Goal: Task Accomplishment & Management: Complete application form

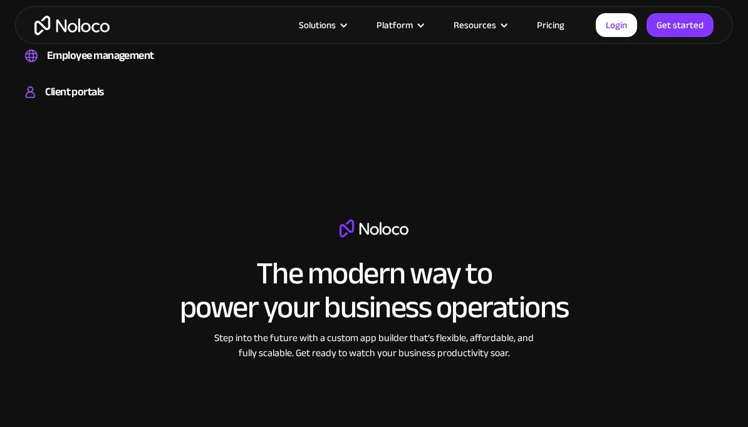
scroll to position [1400, 0]
click at [550, 24] on link "Pricing" at bounding box center [550, 25] width 59 height 16
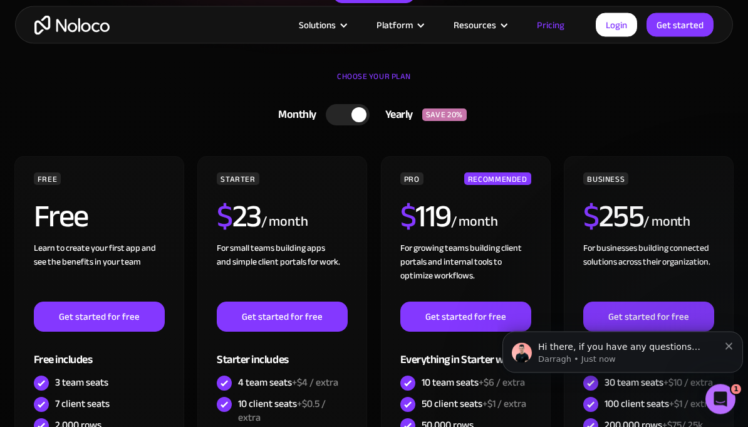
scroll to position [261, 0]
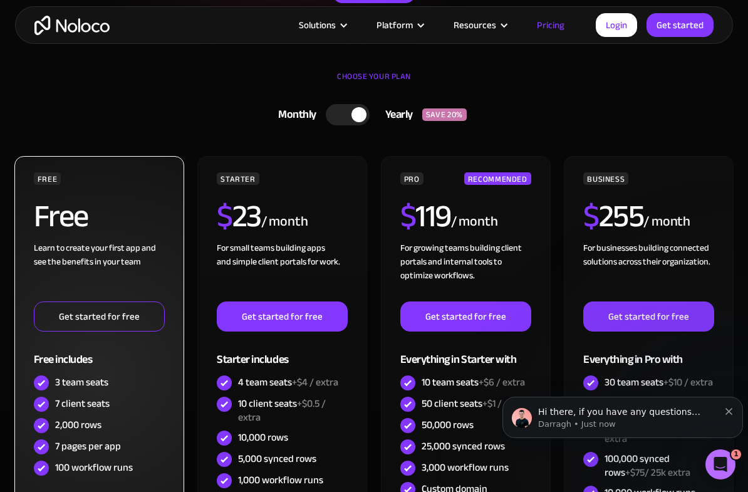
click at [75, 321] on link "Get started for free" at bounding box center [99, 316] width 131 height 30
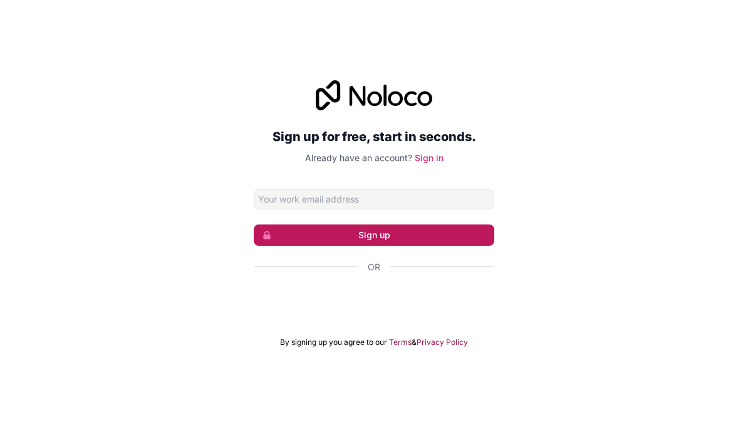
click at [429, 241] on button "Sign up" at bounding box center [374, 234] width 241 height 21
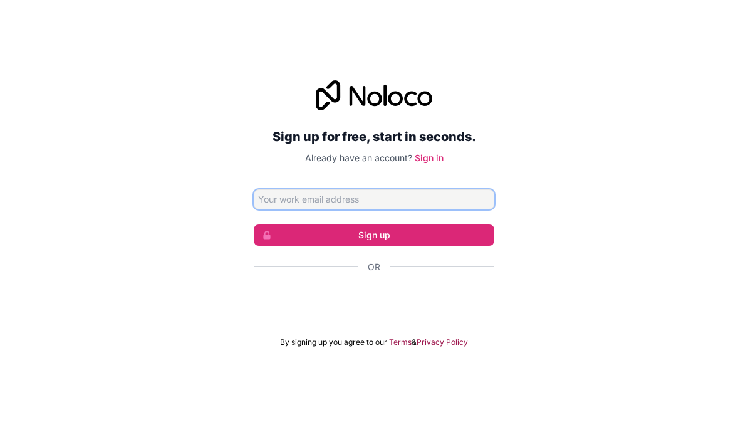
click at [437, 209] on input "Email address" at bounding box center [374, 199] width 241 height 20
type input "[EMAIL_ADDRESS][DOMAIN_NAME]"
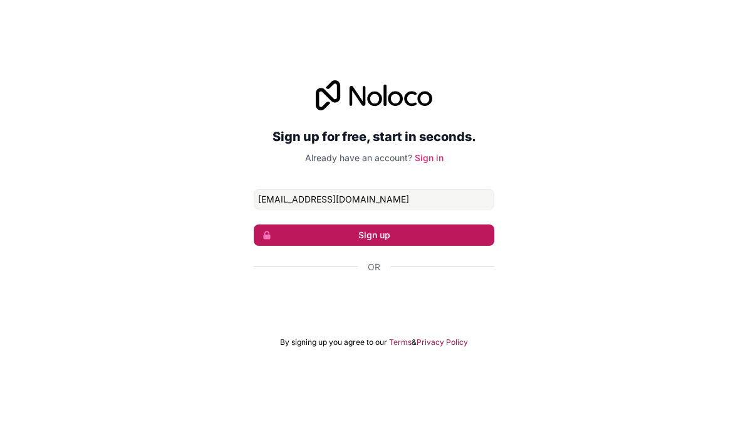
click at [453, 246] on button "Sign up" at bounding box center [374, 234] width 241 height 21
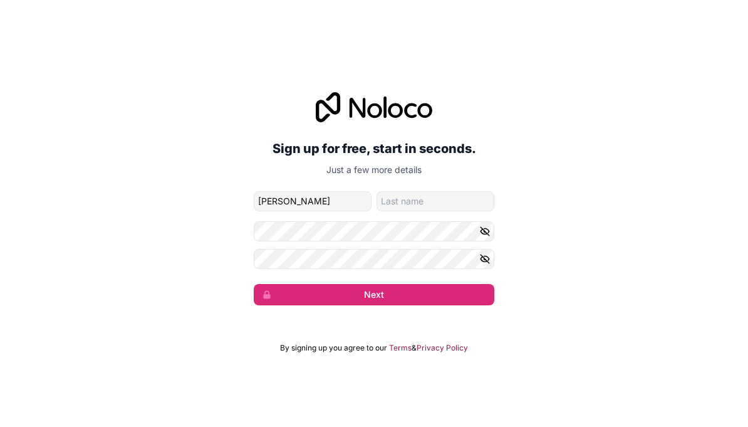
type input "[PERSON_NAME]"
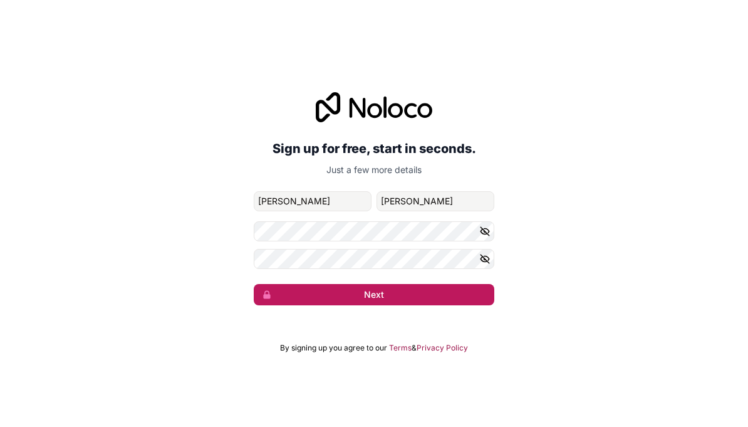
click at [434, 300] on button "Next" at bounding box center [374, 294] width 241 height 21
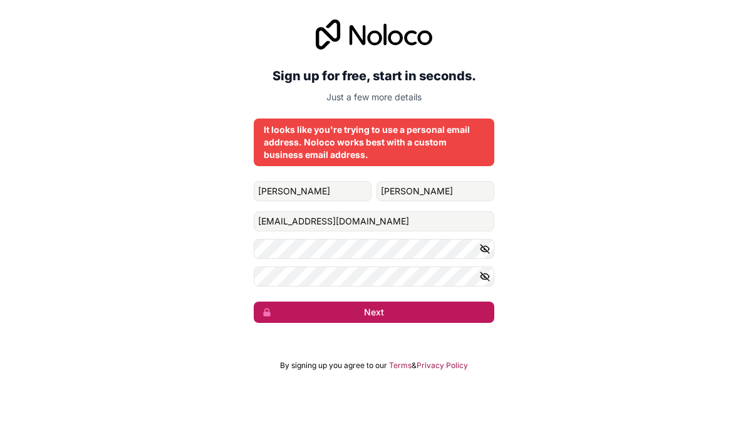
scroll to position [16, 0]
click at [440, 329] on button "Next" at bounding box center [374, 339] width 241 height 21
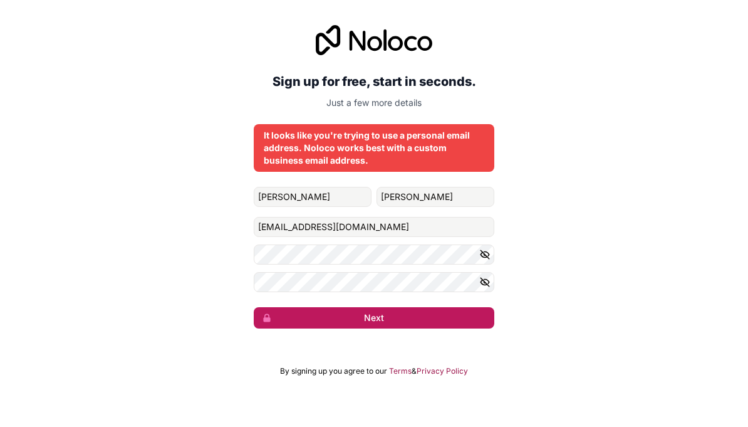
scroll to position [0, 0]
